Goal: Navigation & Orientation: Go to known website

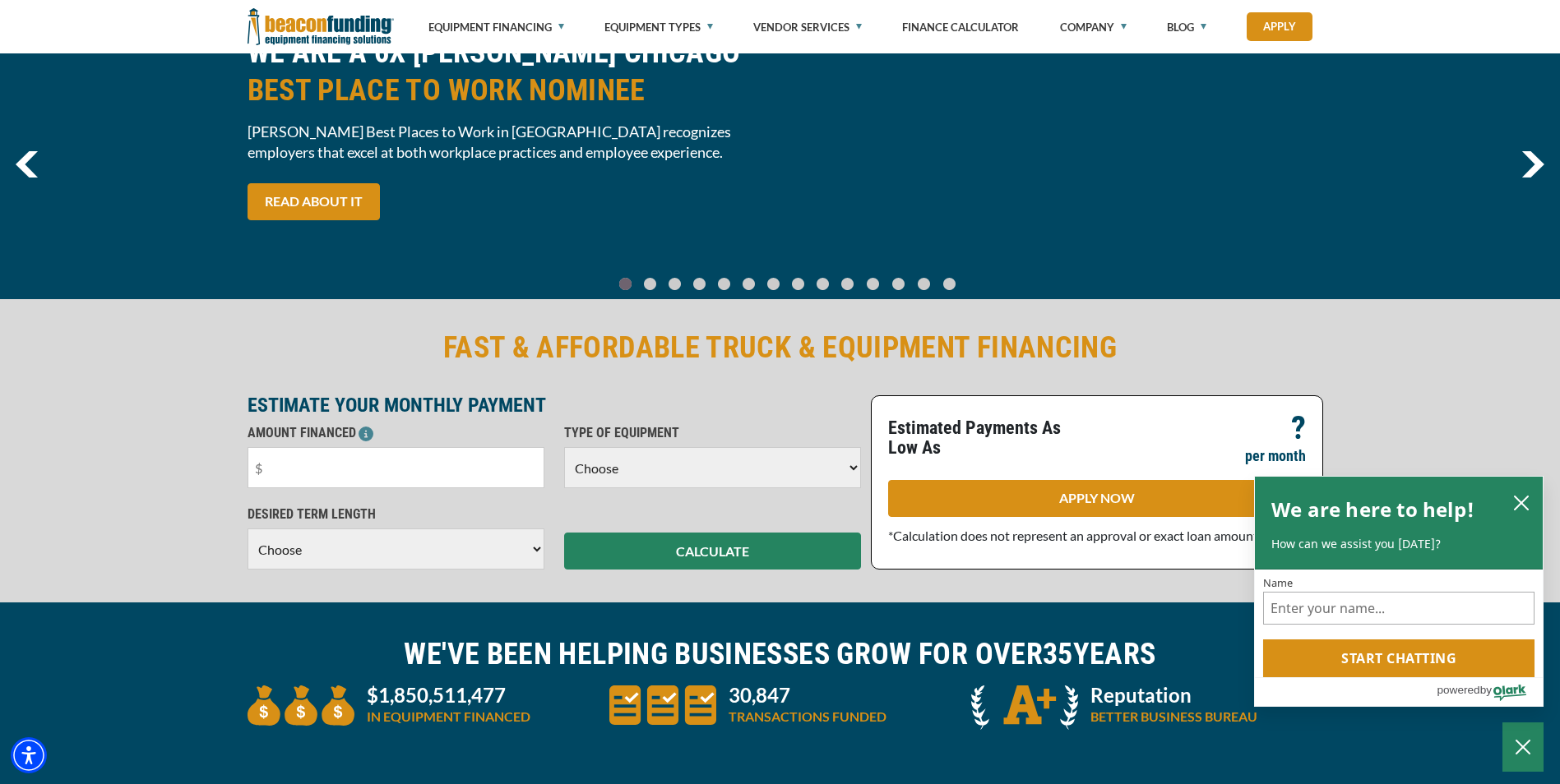
scroll to position [82, 0]
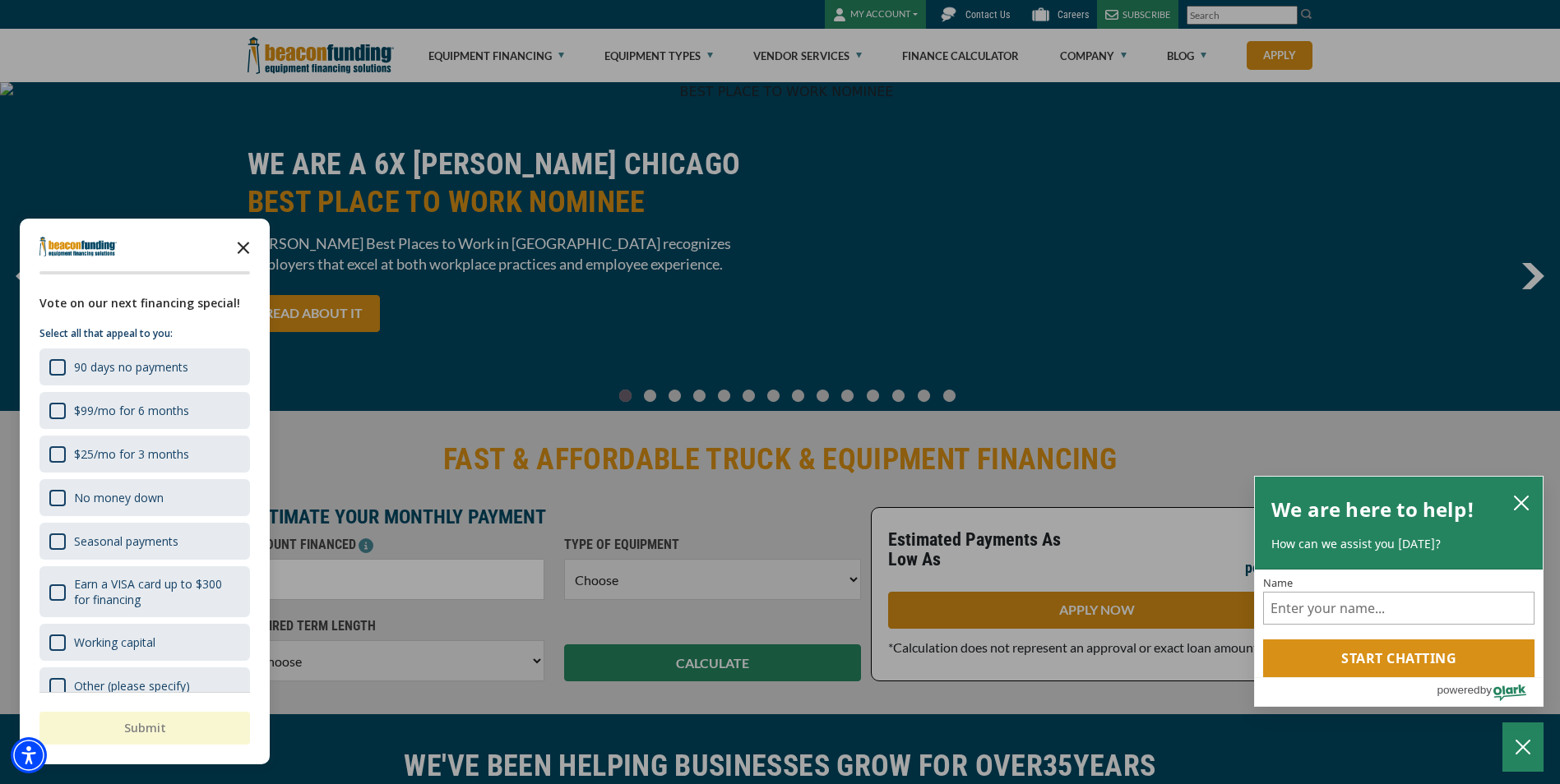
click at [246, 246] on polygon "Close the survey" at bounding box center [243, 248] width 12 height 12
